Goal: Information Seeking & Learning: Learn about a topic

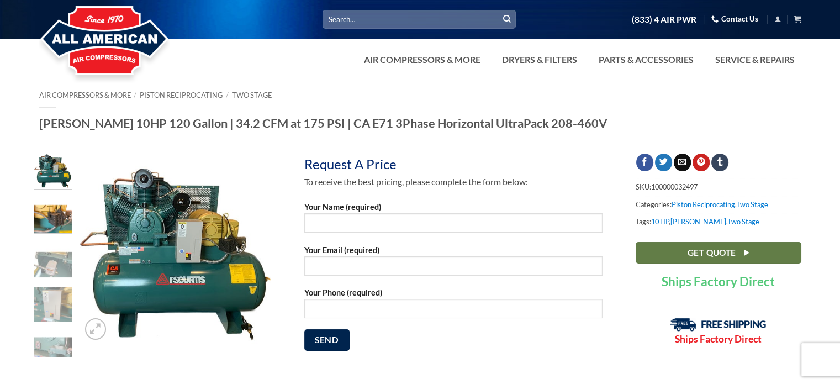
click at [45, 203] on img at bounding box center [53, 215] width 38 height 38
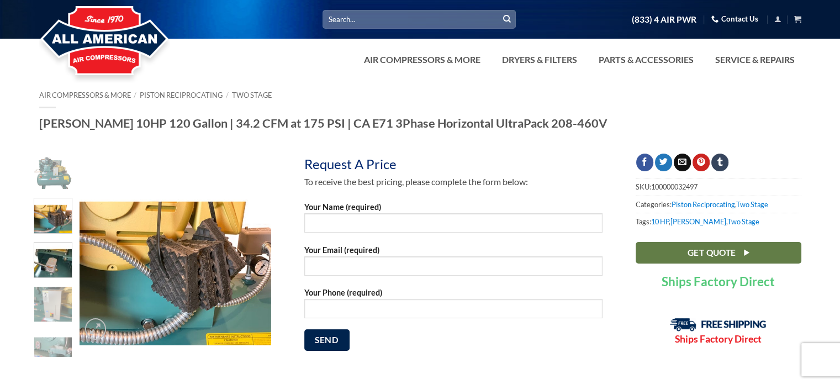
click at [52, 241] on img at bounding box center [53, 259] width 38 height 38
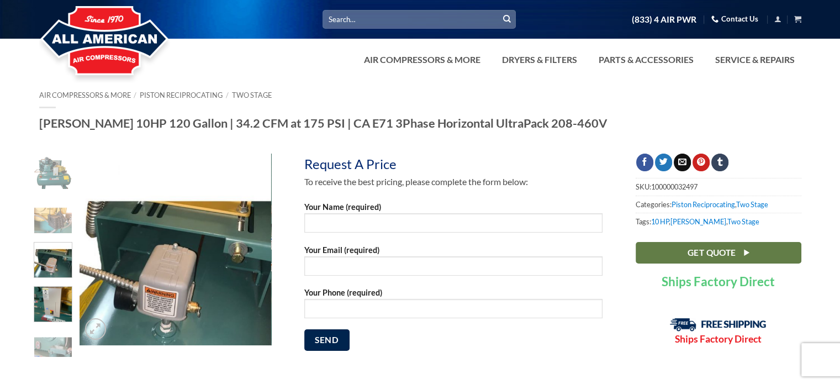
click at [55, 284] on img at bounding box center [53, 303] width 38 height 38
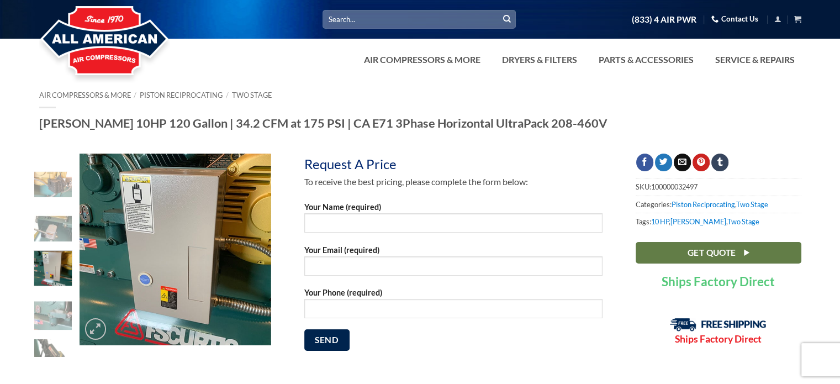
scroll to position [51, 0]
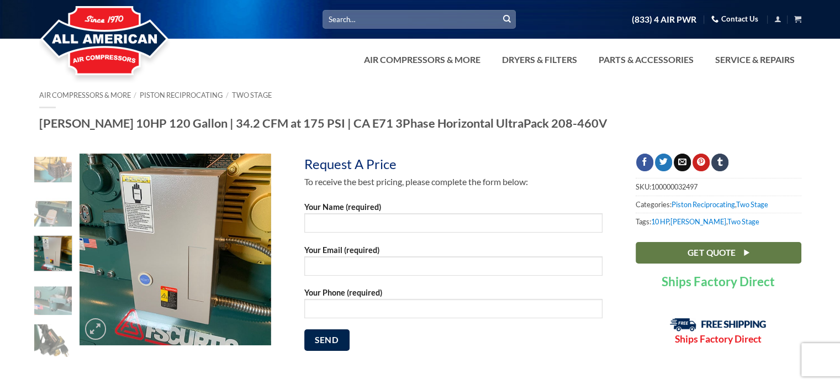
click at [49, 236] on img at bounding box center [53, 252] width 38 height 38
click at [50, 277] on img at bounding box center [53, 296] width 38 height 38
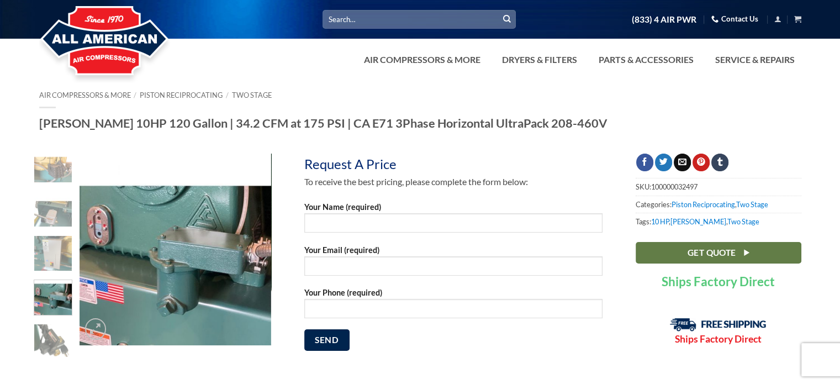
click at [50, 324] on div at bounding box center [53, 346] width 39 height 44
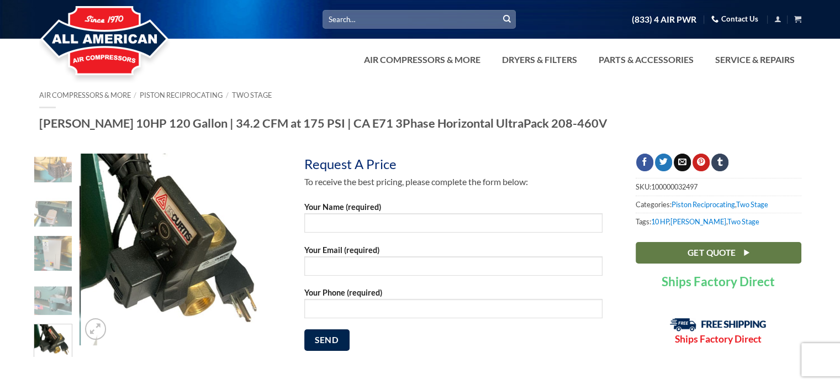
click at [52, 366] on img at bounding box center [53, 385] width 38 height 38
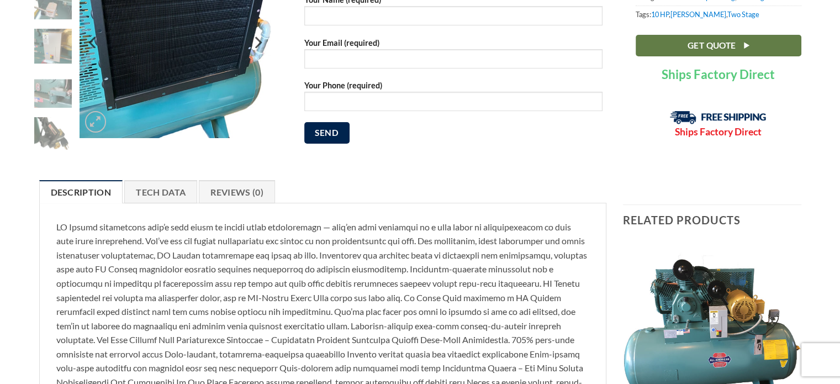
scroll to position [0, 0]
